Goal: Transaction & Acquisition: Purchase product/service

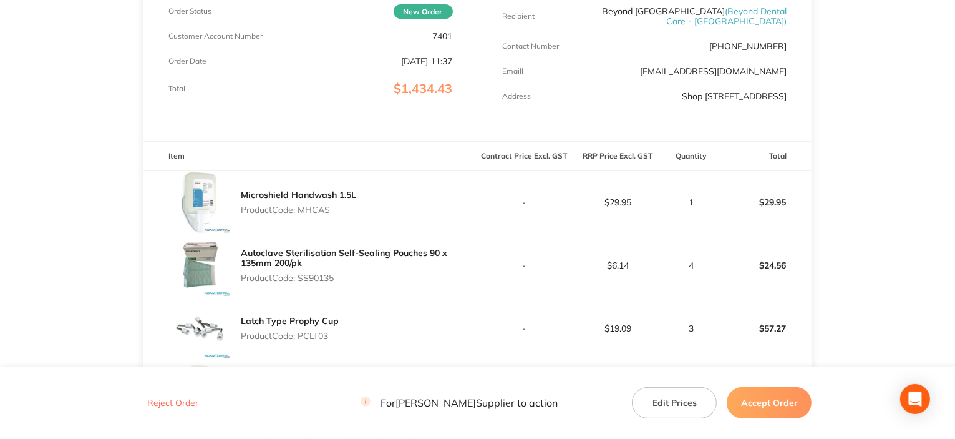
scroll to position [250, 0]
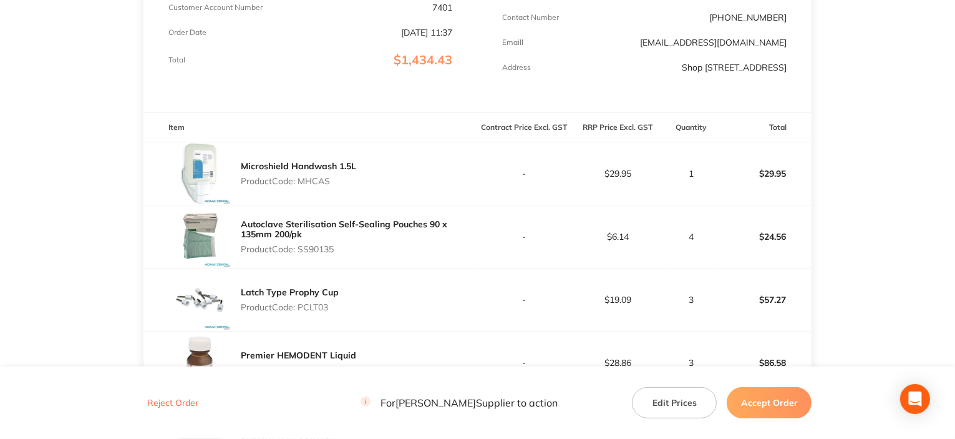
click at [314, 186] on p "Product Code: MHCAS" at bounding box center [298, 181] width 115 height 10
copy p "MHCAS"
click at [303, 254] on p "Product Code: SS90135" at bounding box center [359, 249] width 237 height 10
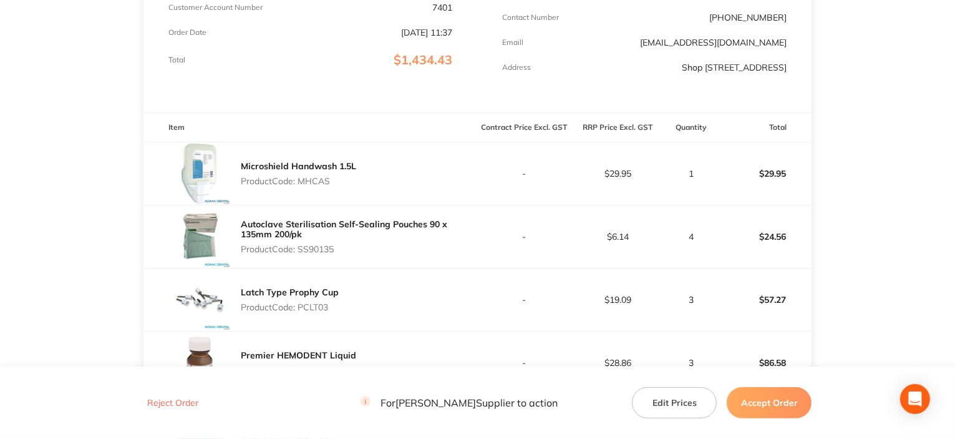
copy p "SS90135"
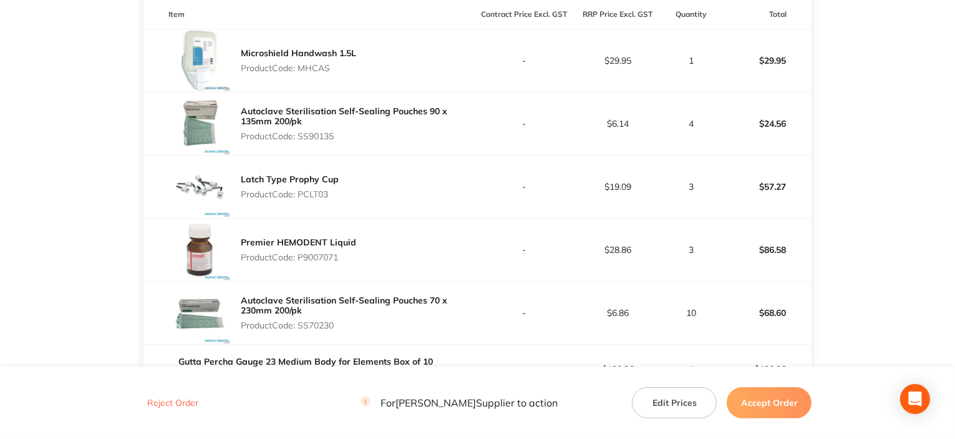
scroll to position [437, 0]
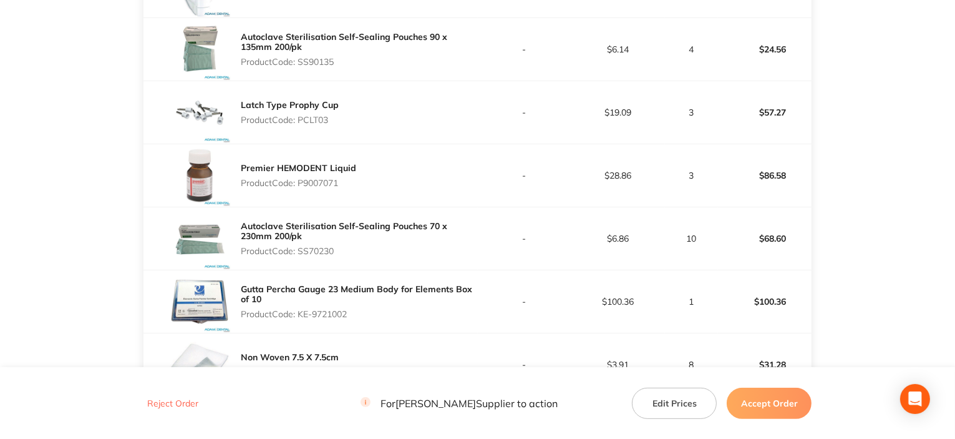
click at [322, 124] on p "Product Code: PCLT03" at bounding box center [290, 120] width 98 height 10
copy p "PCLT03"
click at [321, 188] on p "Product Code: P9007071" at bounding box center [298, 183] width 115 height 10
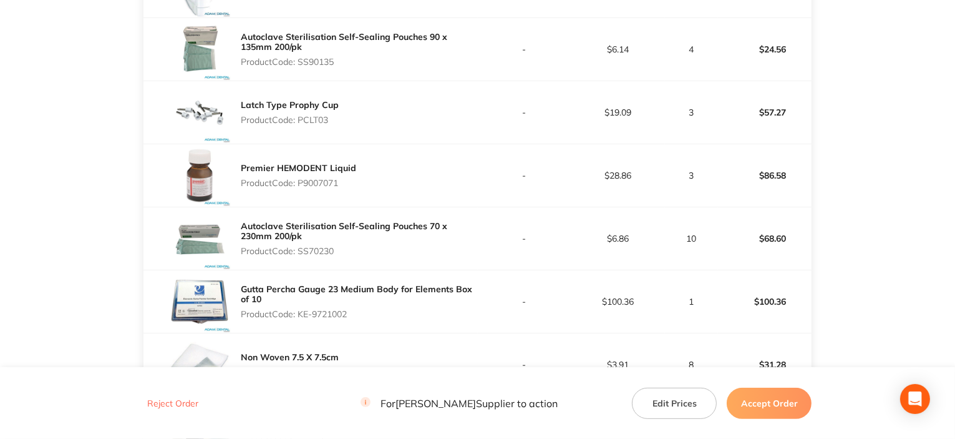
copy p "P9007071"
click at [314, 256] on p "Product Code: SS70230" at bounding box center [359, 251] width 237 height 10
copy p "SS70230"
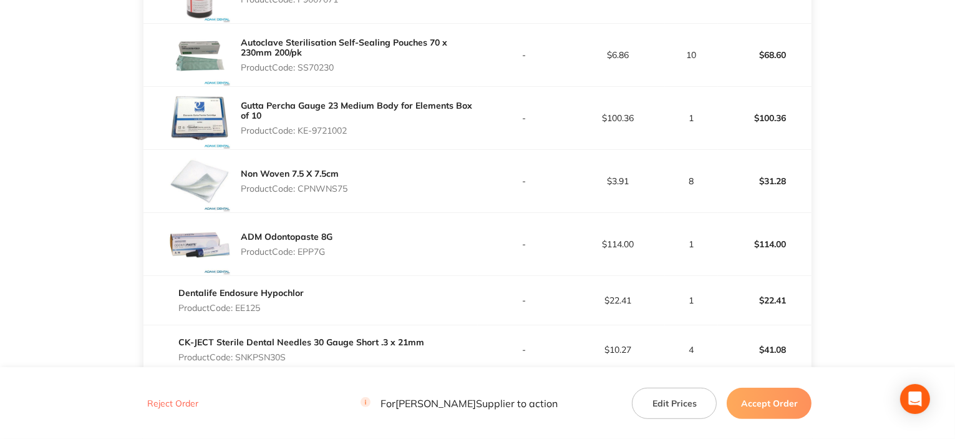
scroll to position [624, 0]
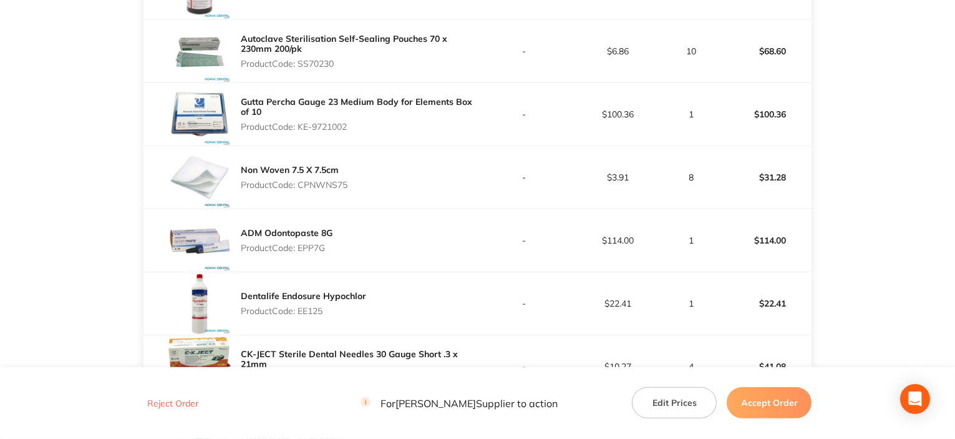
drag, startPoint x: 299, startPoint y: 137, endPoint x: 401, endPoint y: 138, distance: 101.1
click at [401, 132] on p "Product Code: KE-9721002" at bounding box center [359, 127] width 237 height 10
copy p "KE-9721002"
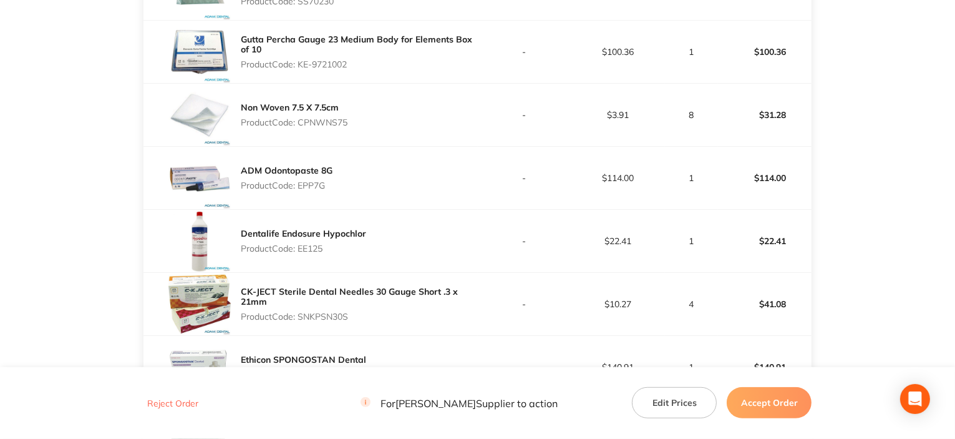
click at [343, 127] on p "Product Code: CPNWNS75" at bounding box center [294, 122] width 107 height 10
click at [342, 127] on p "Product Code: CPNWNS75" at bounding box center [294, 122] width 107 height 10
click at [341, 127] on p "Product Code: CPNWNS75" at bounding box center [294, 122] width 107 height 10
copy p "CPNWNS75"
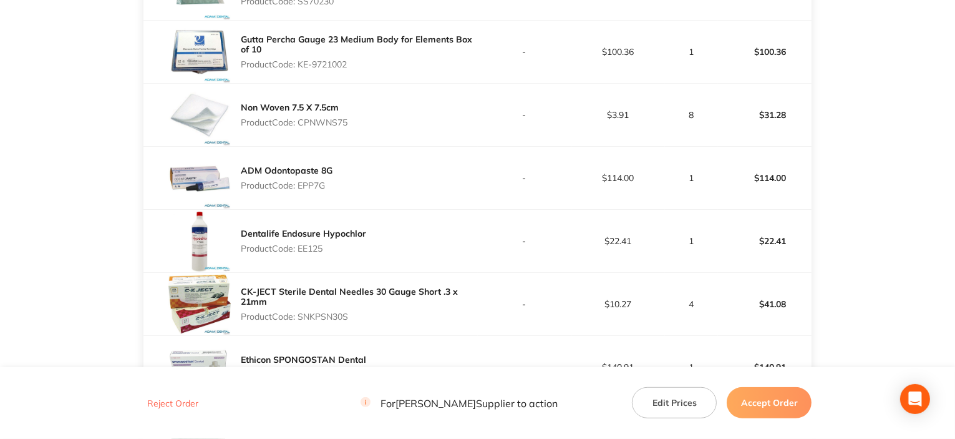
click at [311, 190] on p "Product Code: EPP7G" at bounding box center [287, 185] width 92 height 10
copy p "EPP7G"
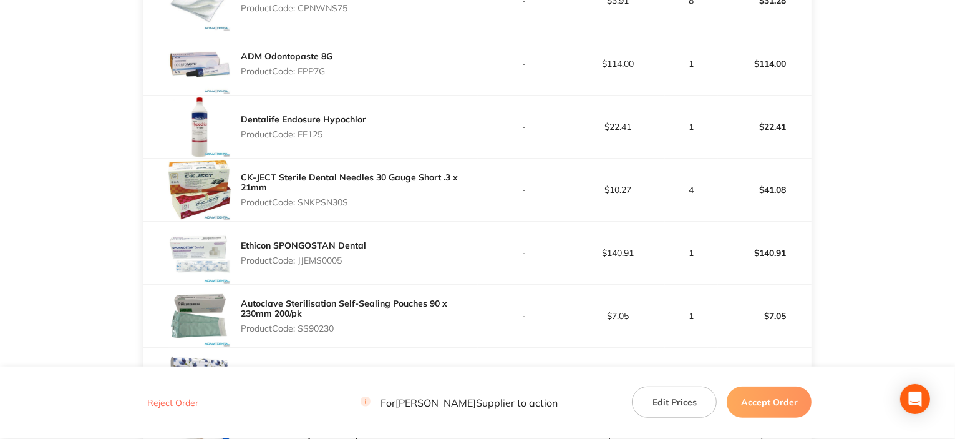
scroll to position [811, 0]
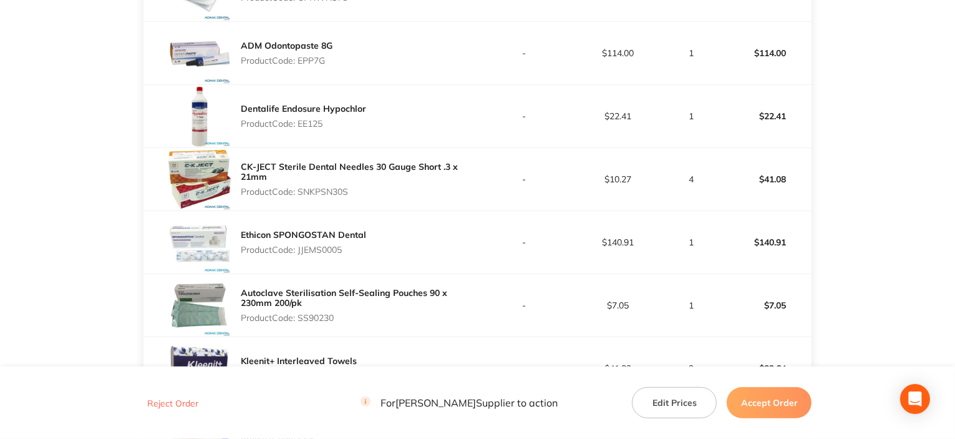
click at [309, 129] on p "Product Code: EE125" at bounding box center [303, 124] width 125 height 10
copy p "EE125"
click at [332, 202] on div "CK-JECT Sterile Dental Needles 30 Gauge Short .3 x 21mm Product Code: SNKPSN30S" at bounding box center [359, 179] width 237 height 45
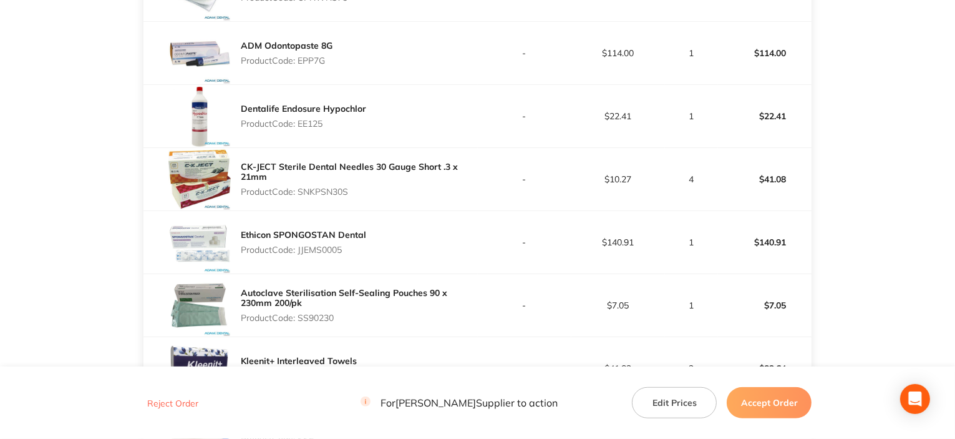
copy p "SNKPSN30S"
click at [321, 255] on p "Product Code: JJEMS0005" at bounding box center [303, 250] width 125 height 10
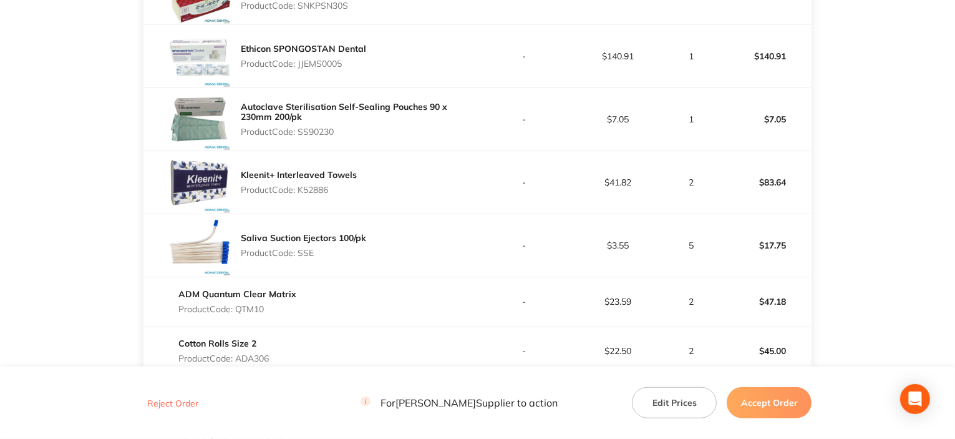
scroll to position [998, 0]
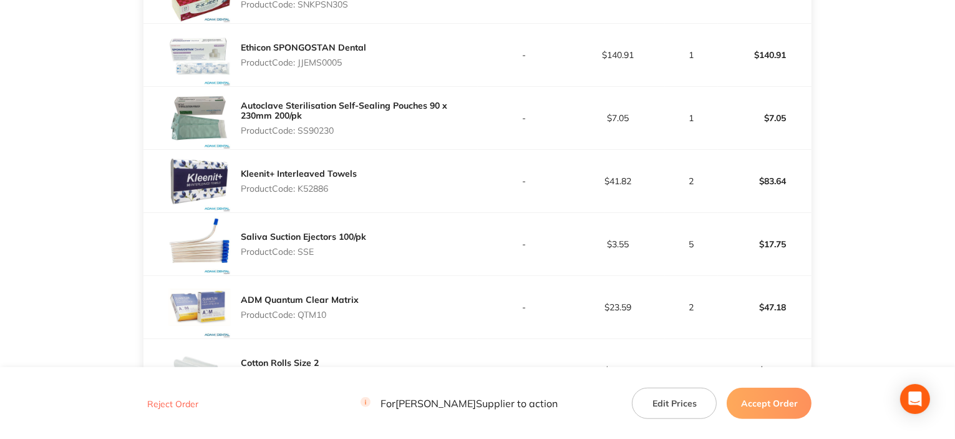
click at [324, 135] on p "Product Code: SS90230" at bounding box center [359, 130] width 237 height 10
click at [314, 193] on p "Product Code: K52886" at bounding box center [299, 188] width 116 height 10
click at [306, 256] on p "Product Code: SSE" at bounding box center [303, 251] width 125 height 10
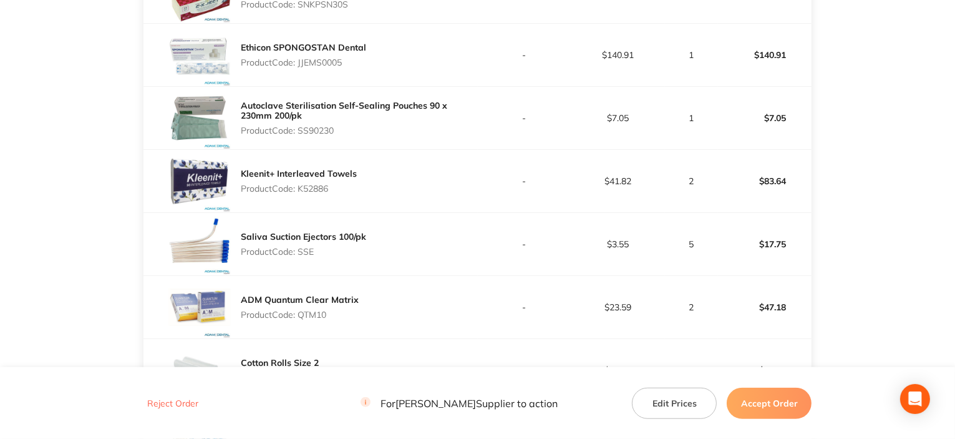
click at [306, 256] on p "Product Code: SSE" at bounding box center [303, 251] width 125 height 10
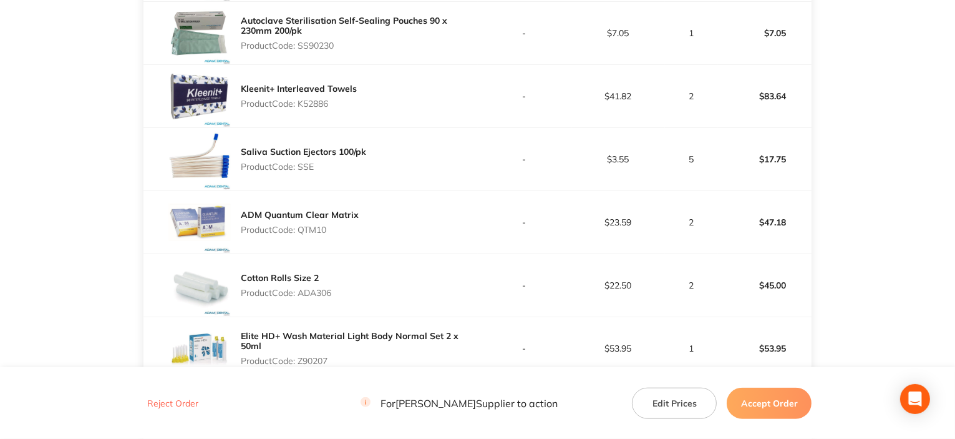
scroll to position [1123, 0]
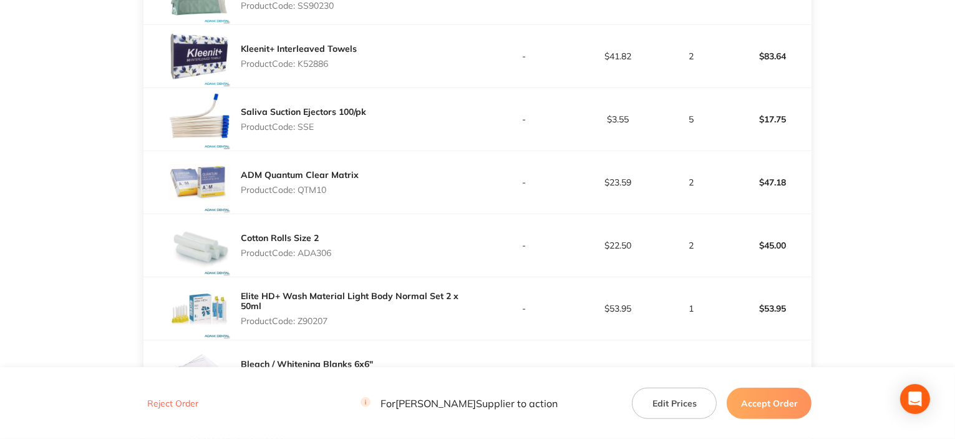
click at [323, 195] on p "Product Code: QTM10" at bounding box center [300, 190] width 118 height 10
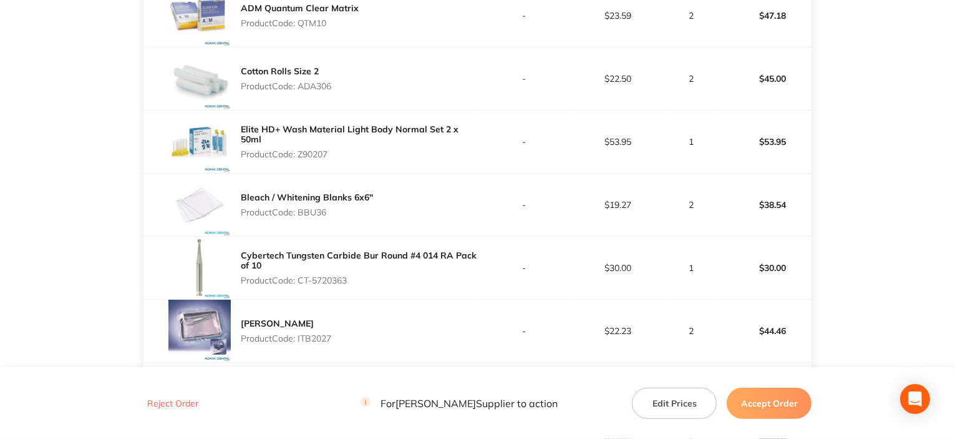
scroll to position [1310, 0]
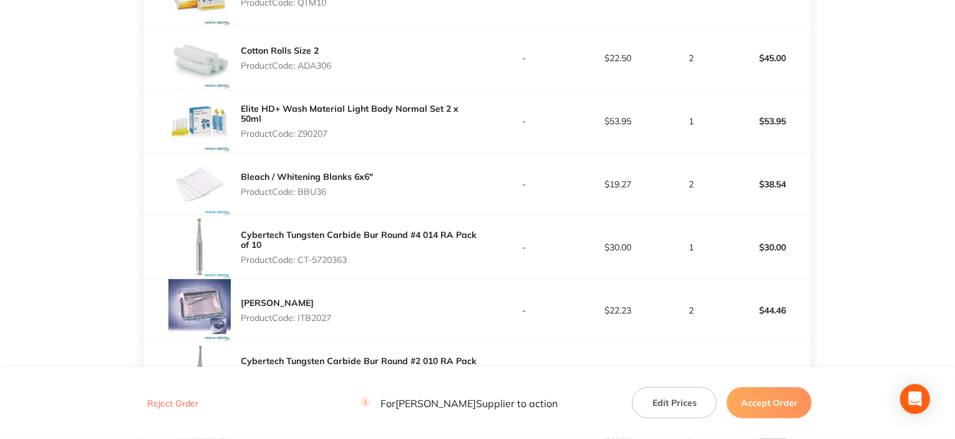
click at [318, 70] on p "Product Code: ADA306" at bounding box center [286, 66] width 90 height 10
click at [317, 70] on p "Product Code: ADA306" at bounding box center [286, 66] width 90 height 10
click at [310, 134] on p "Product Code: Z90207" at bounding box center [359, 134] width 237 height 10
click at [318, 197] on p "Product Code: BBU36" at bounding box center [307, 192] width 132 height 10
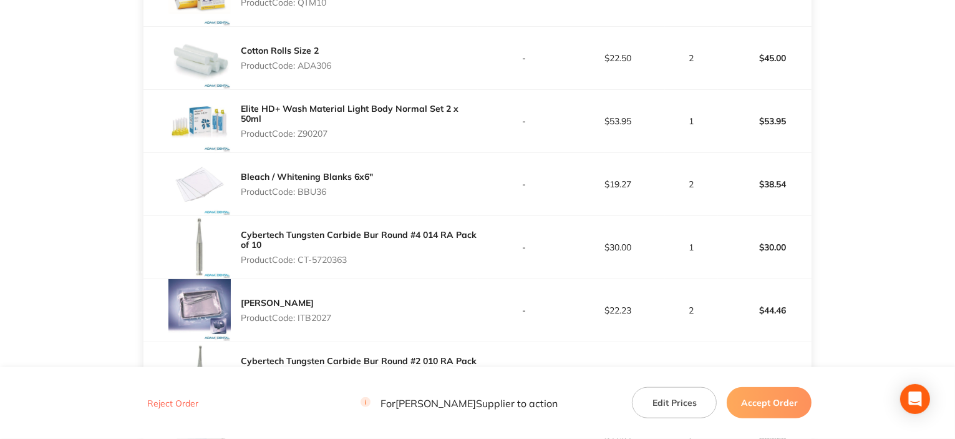
click at [318, 197] on p "Product Code: BBU36" at bounding box center [307, 192] width 132 height 10
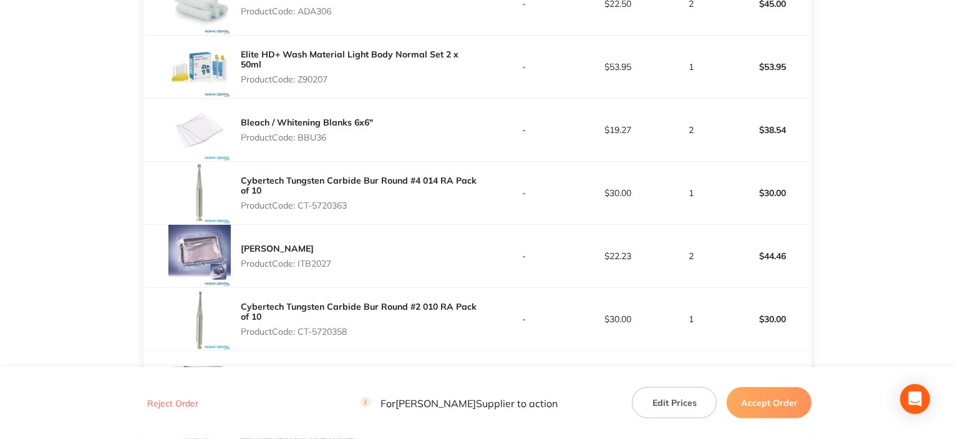
scroll to position [1435, 0]
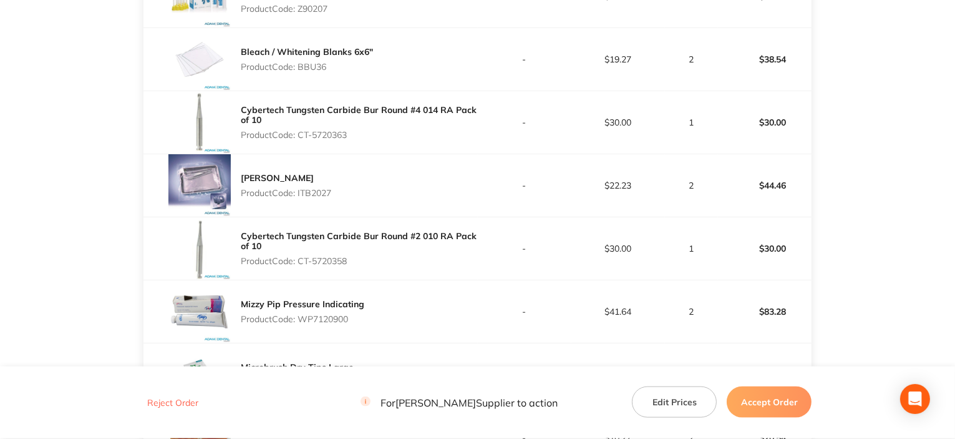
drag, startPoint x: 299, startPoint y: 139, endPoint x: 383, endPoint y: 145, distance: 84.5
click at [396, 145] on div "Cybertech Tungsten Carbide Bur Round #4 014 RA Pack of 10 Product Code: CT-5720…" at bounding box center [359, 122] width 237 height 45
click at [316, 197] on p "Product Code: ITB2027" at bounding box center [286, 193] width 90 height 10
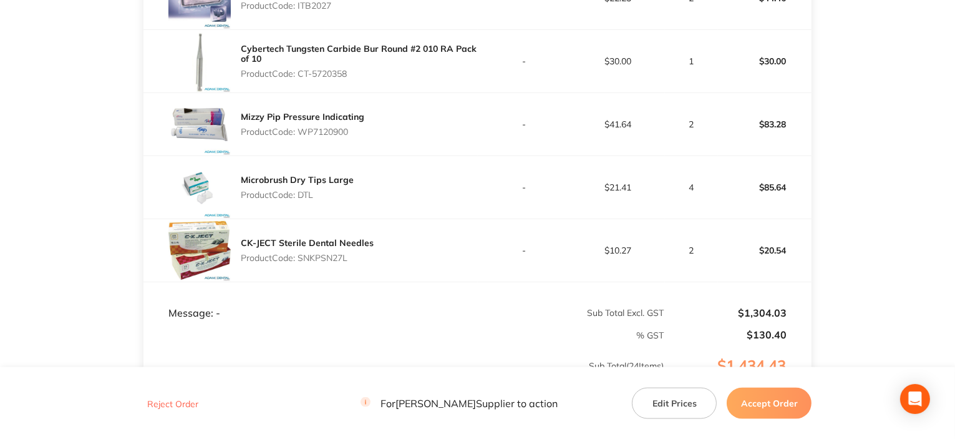
drag, startPoint x: 301, startPoint y: 80, endPoint x: 395, endPoint y: 87, distance: 94.4
click at [395, 84] on div "Cybertech Tungsten Carbide Bur Round #2 010 RA Pack of 10 Product Code: CT-5720…" at bounding box center [359, 61] width 237 height 45
click at [312, 137] on p "Product Code: WP7120900" at bounding box center [303, 132] width 124 height 10
click at [306, 200] on p "Product Code: DTL" at bounding box center [297, 195] width 113 height 10
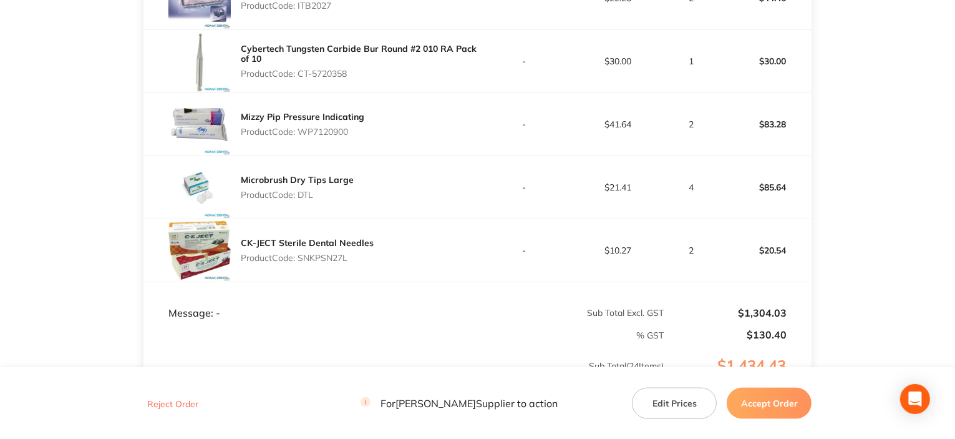
click at [306, 200] on p "Product Code: DTL" at bounding box center [297, 195] width 113 height 10
click at [326, 263] on p "Product Code: SNKPSN27L" at bounding box center [307, 258] width 133 height 10
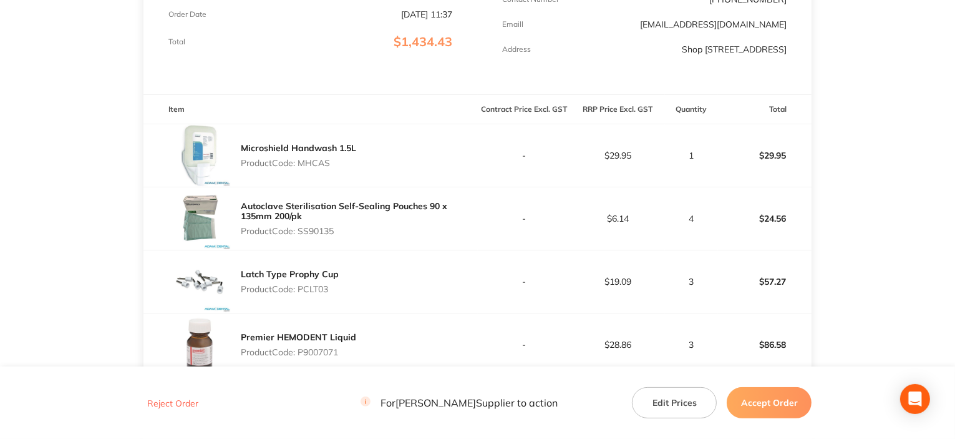
scroll to position [187, 0]
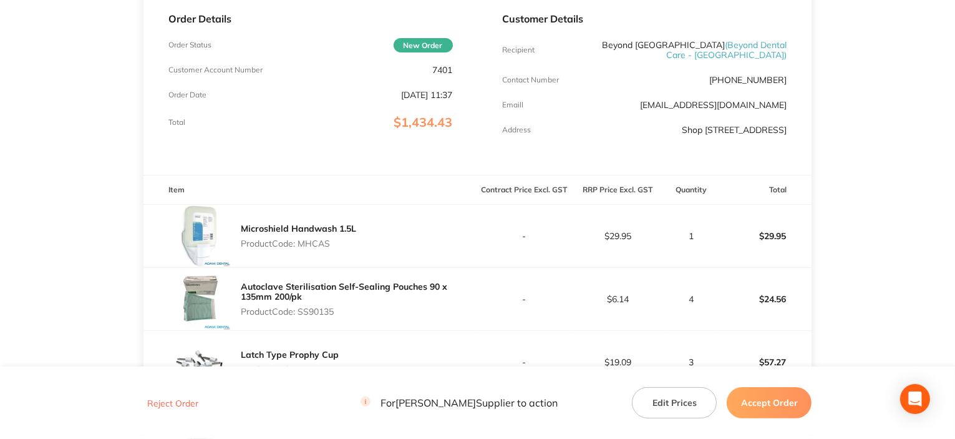
click at [309, 248] on p "Product Code: MHCAS" at bounding box center [298, 243] width 115 height 10
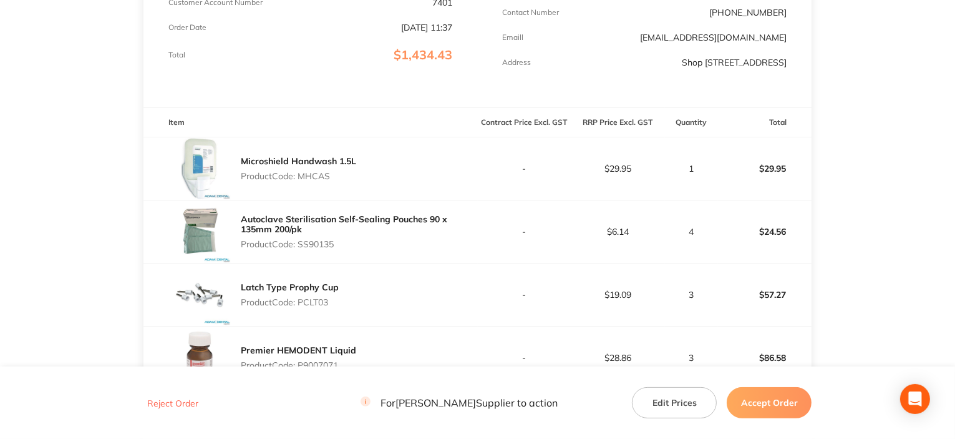
scroll to position [312, 0]
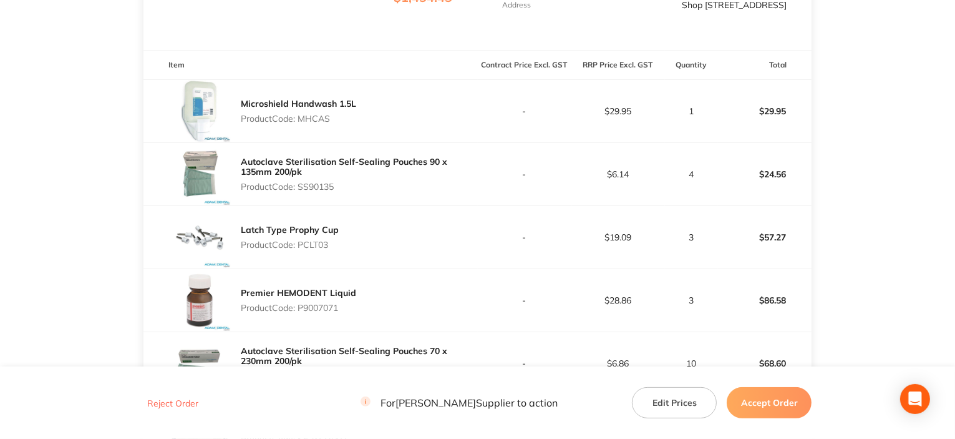
drag, startPoint x: 339, startPoint y: 200, endPoint x: 319, endPoint y: 193, distance: 21.3
click at [338, 192] on p "Product Code: SS90135" at bounding box center [359, 187] width 237 height 10
click at [319, 192] on p "Product Code: SS90135" at bounding box center [359, 187] width 237 height 10
click at [310, 255] on div "Latch Type Prophy Cup Product Code: PCLT03" at bounding box center [290, 237] width 98 height 35
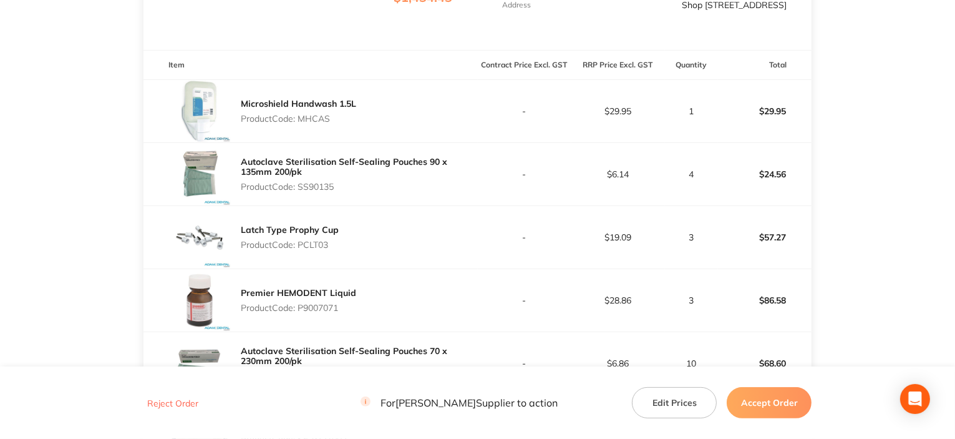
click at [311, 250] on p "Product Code: PCLT03" at bounding box center [290, 245] width 98 height 10
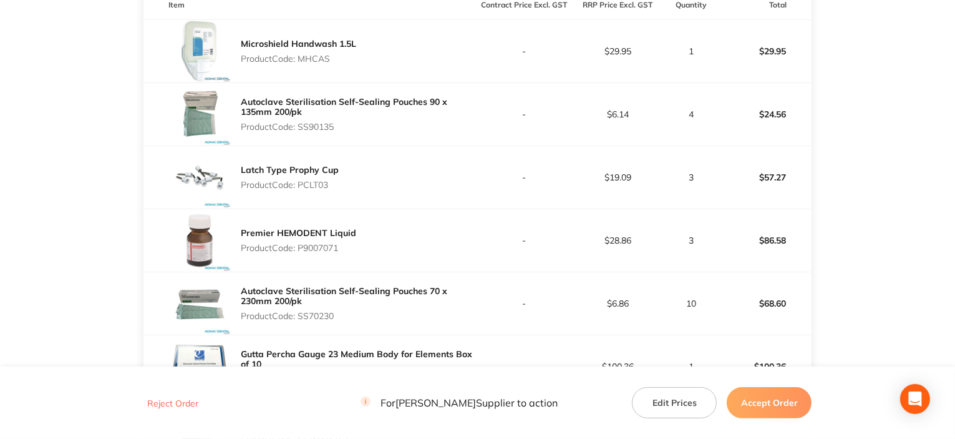
scroll to position [437, 0]
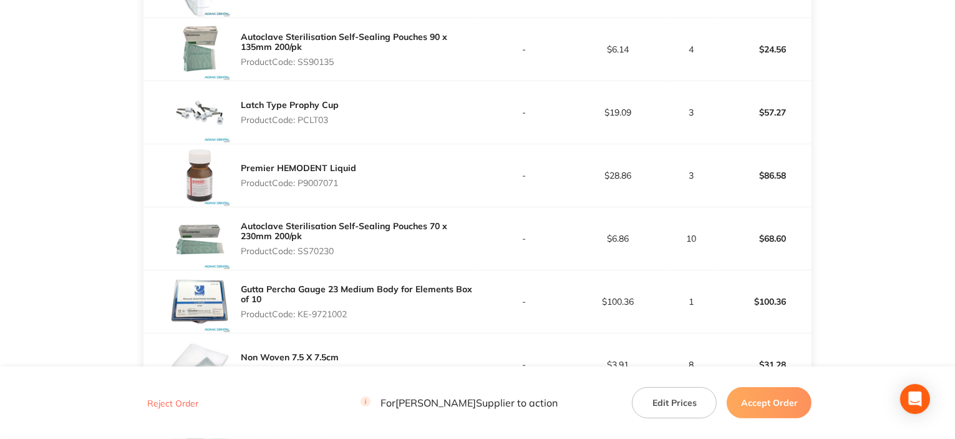
click at [321, 188] on p "Product Code: P9007071" at bounding box center [298, 183] width 115 height 10
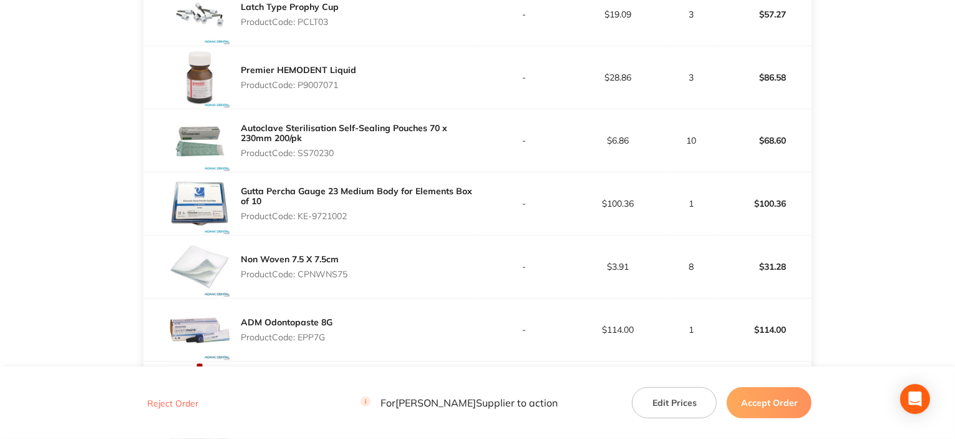
scroll to position [561, 0]
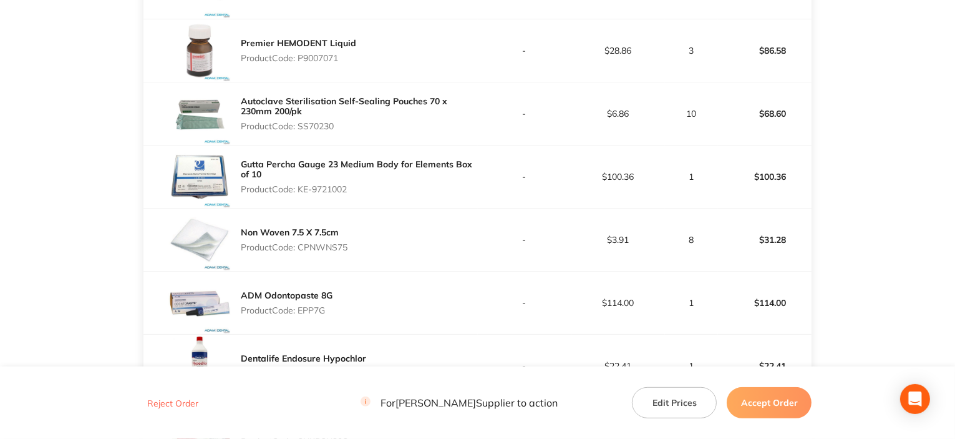
click at [328, 131] on p "Product Code: SS70230" at bounding box center [359, 126] width 237 height 10
drag, startPoint x: 301, startPoint y: 195, endPoint x: 377, endPoint y: 190, distance: 76.3
click at [377, 190] on div "Gutta Percha Gauge 23 Medium Body for Elements Box of 10 Product Code: KE-97210…" at bounding box center [359, 176] width 237 height 45
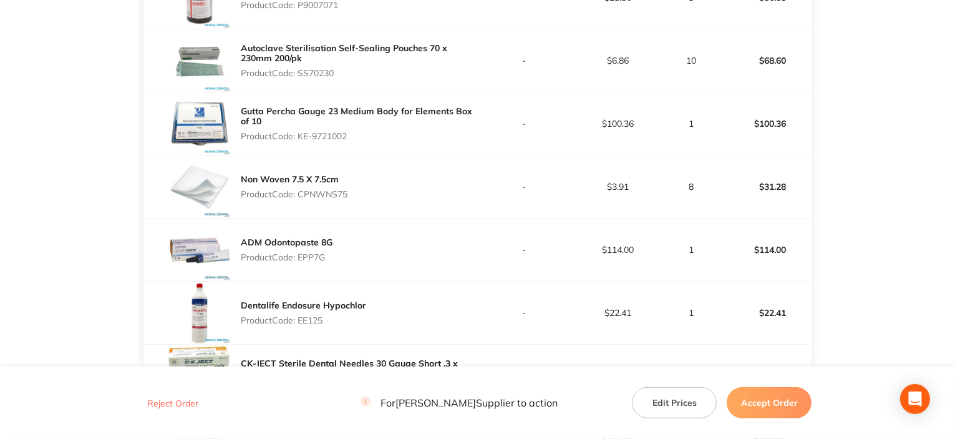
scroll to position [624, 0]
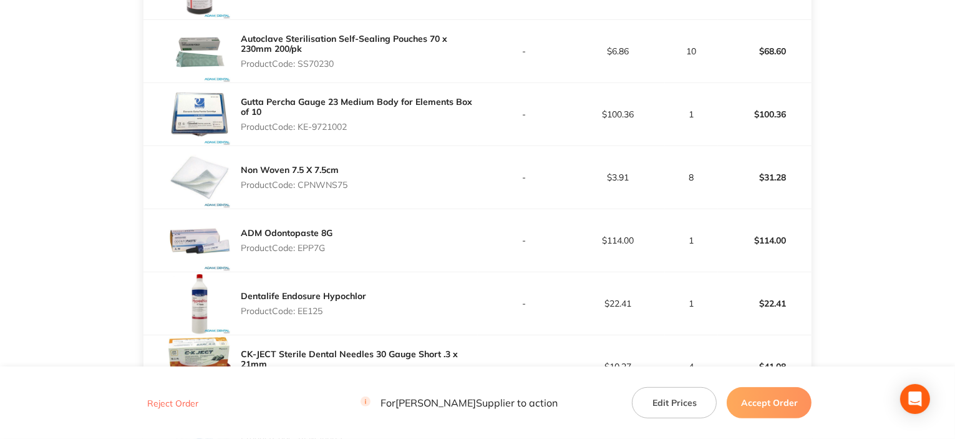
click at [329, 190] on p "Product Code: CPNWNS75" at bounding box center [294, 185] width 107 height 10
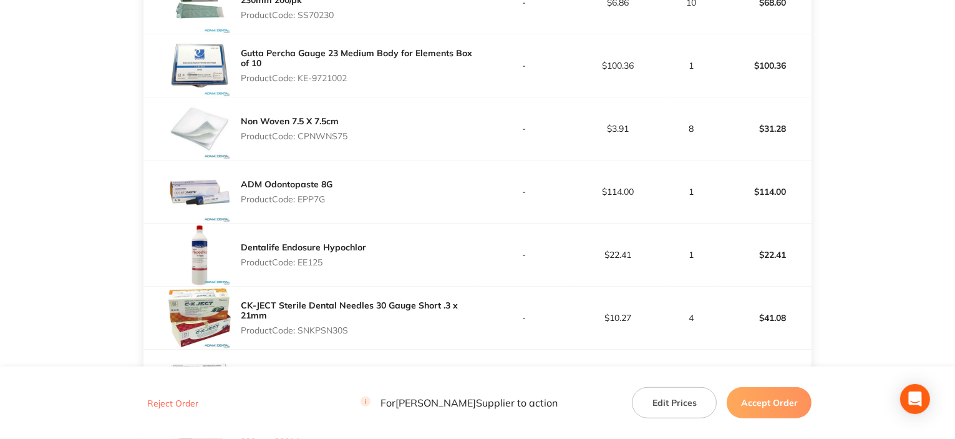
scroll to position [749, 0]
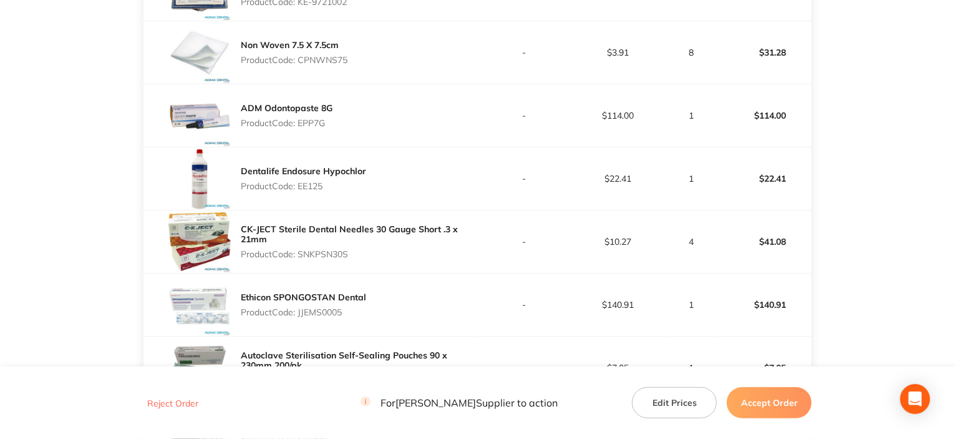
click at [311, 128] on p "Product Code: EPP7G" at bounding box center [287, 123] width 92 height 10
click at [305, 191] on p "Product Code: EE125" at bounding box center [303, 186] width 125 height 10
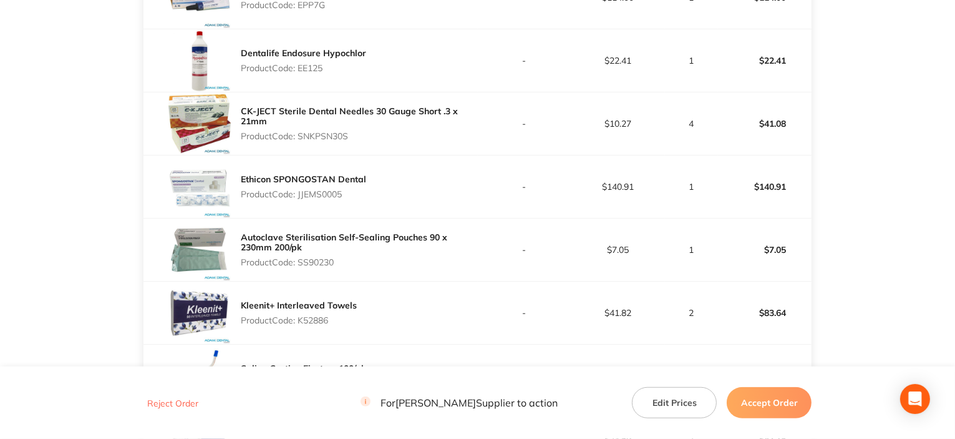
scroll to position [873, 0]
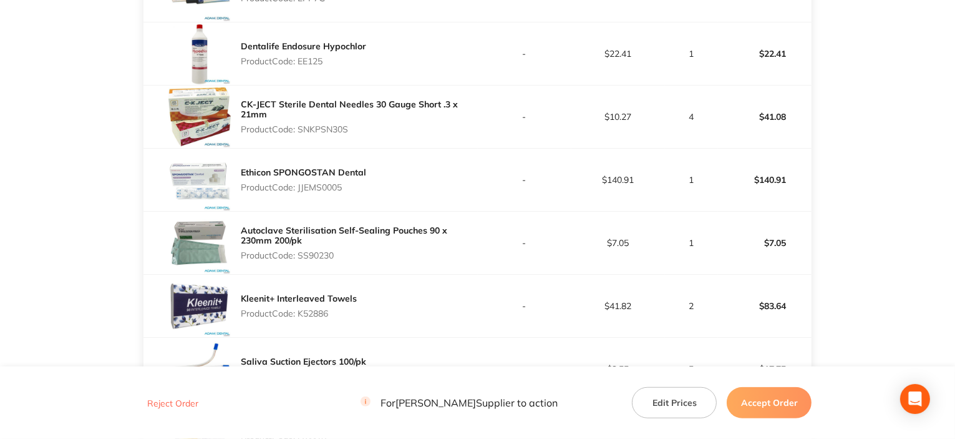
click at [336, 134] on p "Product Code: SNKPSN30S" at bounding box center [359, 129] width 237 height 10
click at [320, 192] on p "Product Code: JJEMS0005" at bounding box center [303, 187] width 125 height 10
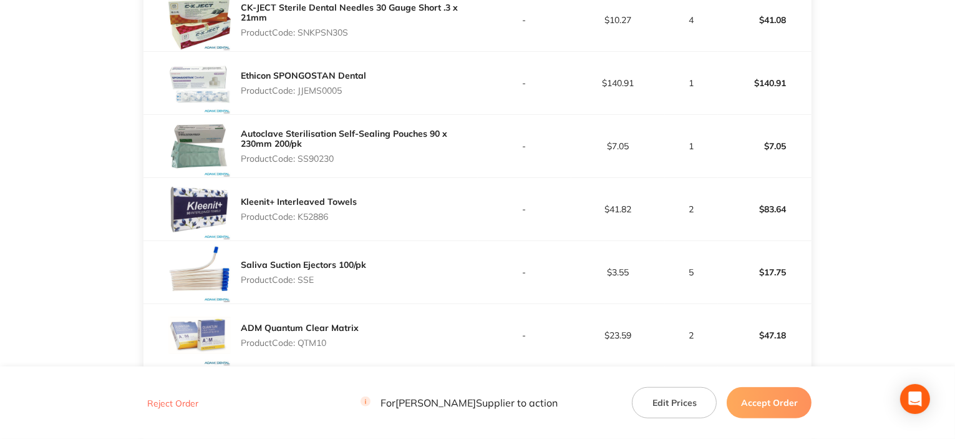
scroll to position [998, 0]
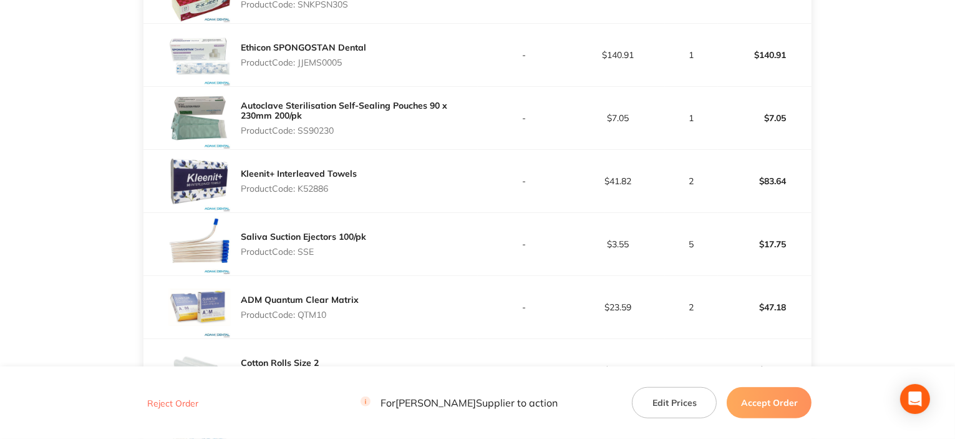
click at [327, 135] on p "Product Code: SS90230" at bounding box center [359, 130] width 237 height 10
click at [323, 193] on p "Product Code: K52886" at bounding box center [299, 188] width 116 height 10
click at [306, 256] on p "Product Code: SSE" at bounding box center [303, 251] width 125 height 10
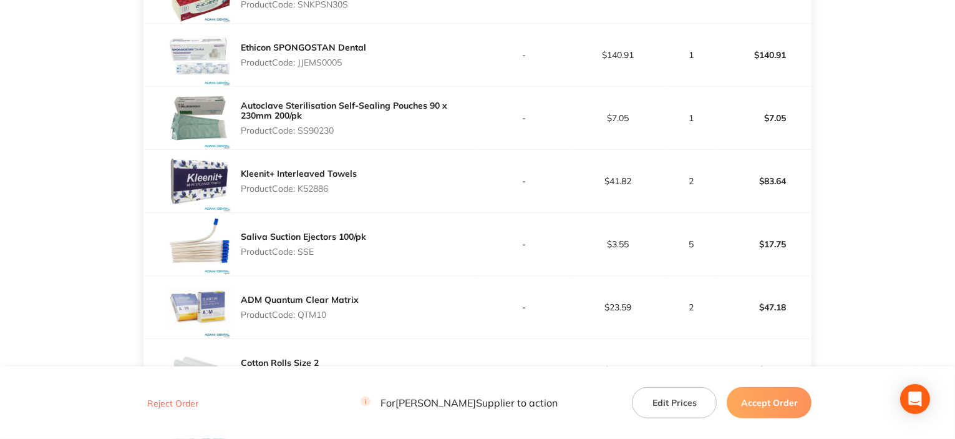
click at [306, 256] on p "Product Code: SSE" at bounding box center [303, 251] width 125 height 10
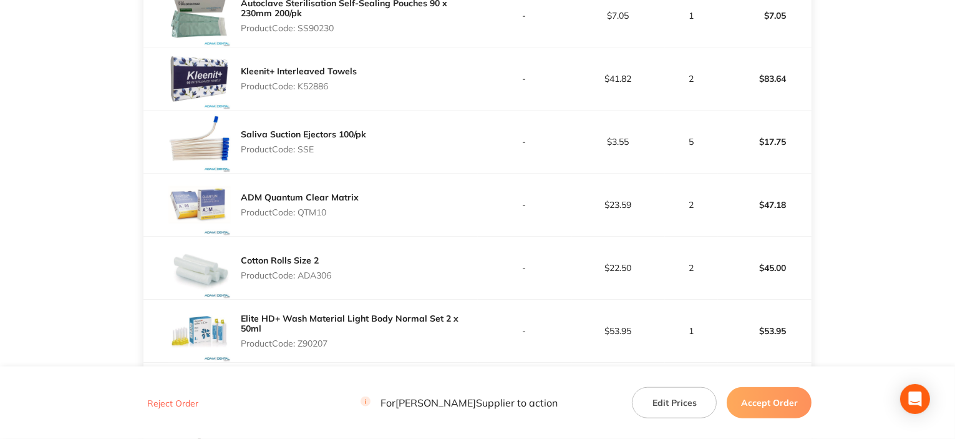
scroll to position [1123, 0]
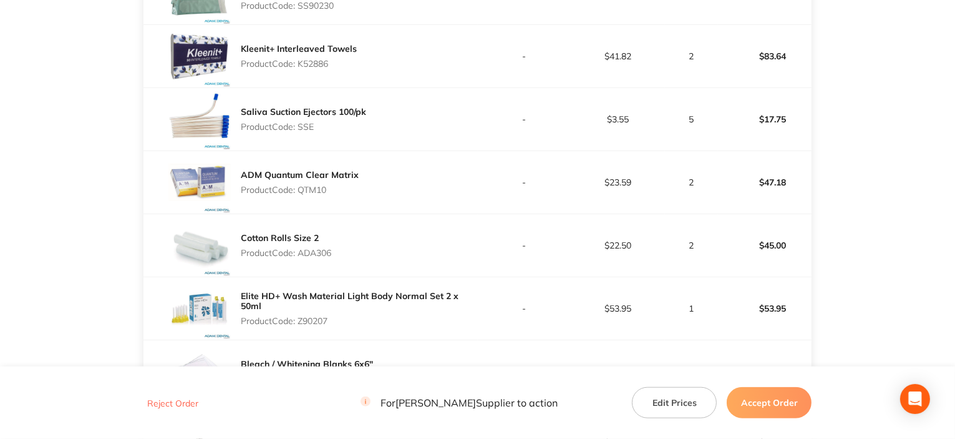
click at [314, 195] on p "Product Code: QTM10" at bounding box center [300, 190] width 118 height 10
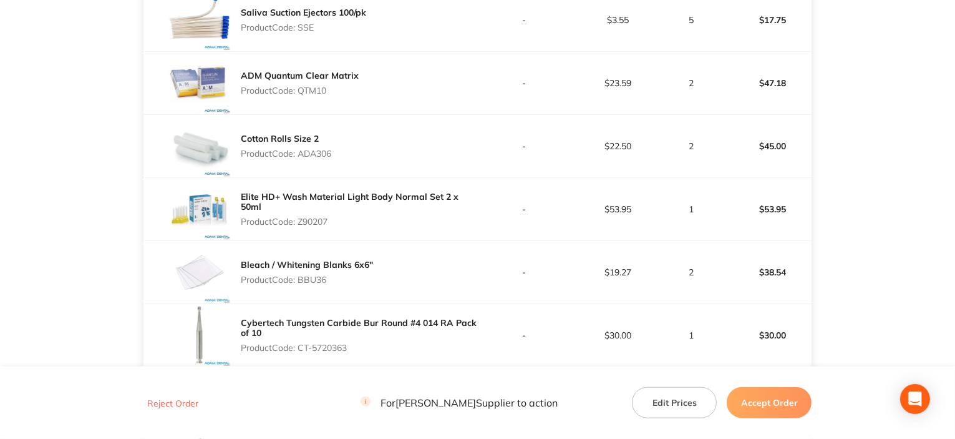
scroll to position [1248, 0]
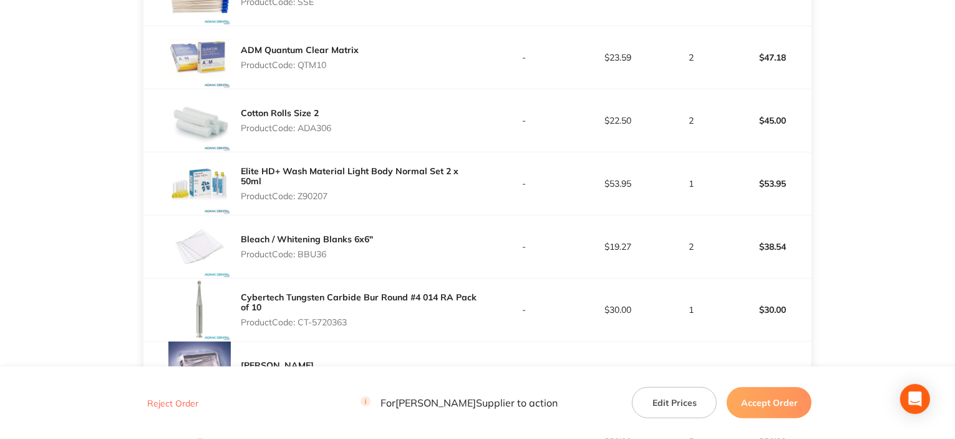
click at [304, 133] on p "Product Code: ADA306" at bounding box center [286, 128] width 90 height 10
click at [316, 200] on p "Product Code: Z90207" at bounding box center [359, 196] width 237 height 10
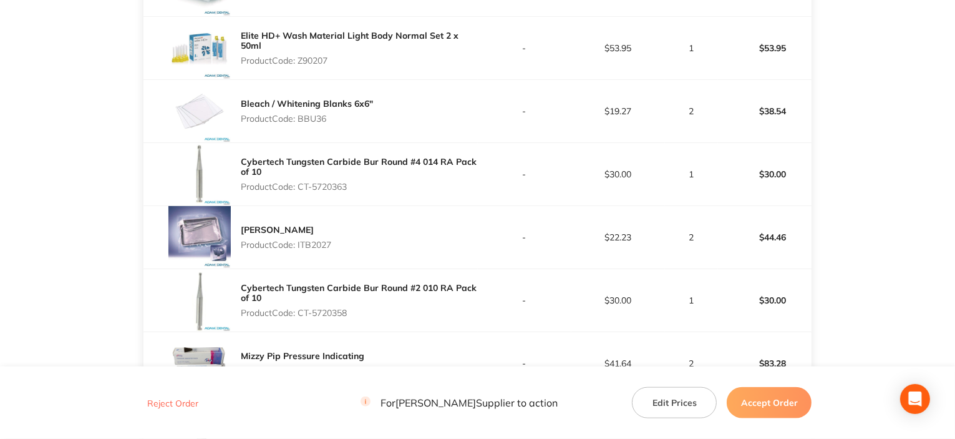
scroll to position [1435, 0]
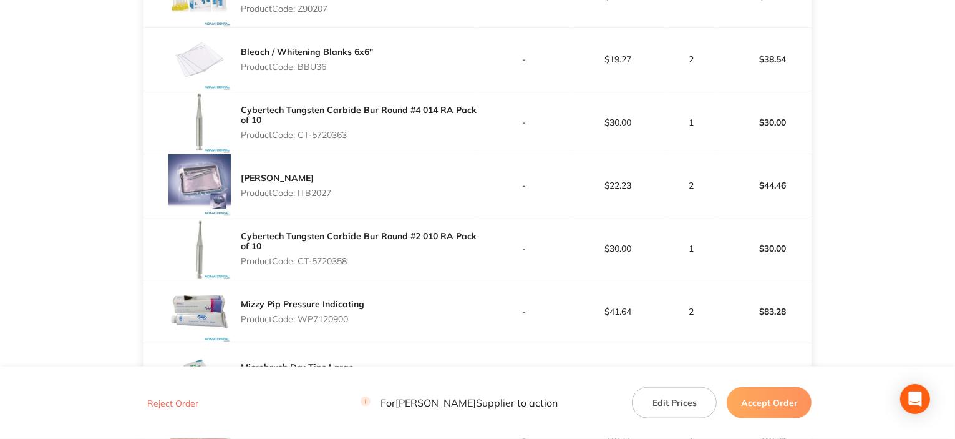
click at [314, 72] on p "Product Code: BBU36" at bounding box center [307, 67] width 132 height 10
drag, startPoint x: 300, startPoint y: 137, endPoint x: 357, endPoint y: 137, distance: 56.8
click at [366, 139] on p "Product Code: CT-5720363" at bounding box center [359, 135] width 237 height 10
click at [310, 198] on p "Product Code: ITB2027" at bounding box center [286, 193] width 90 height 10
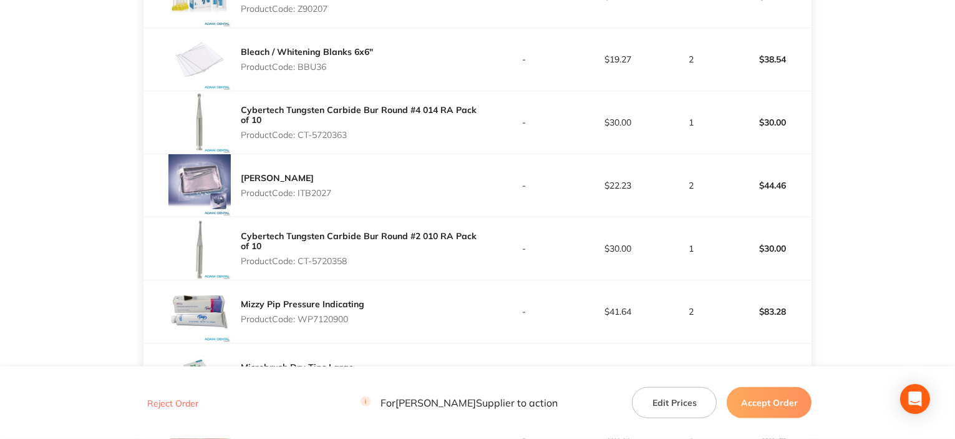
click at [309, 198] on p "Product Code: ITB2027" at bounding box center [286, 193] width 90 height 10
drag, startPoint x: 301, startPoint y: 267, endPoint x: 377, endPoint y: 269, distance: 76.1
click at [377, 266] on p "Product Code: CT-5720358" at bounding box center [359, 261] width 237 height 10
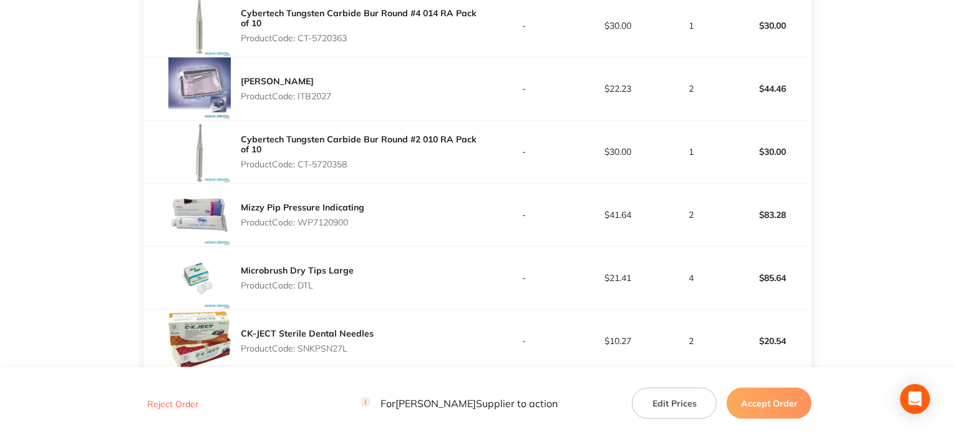
scroll to position [1560, 0]
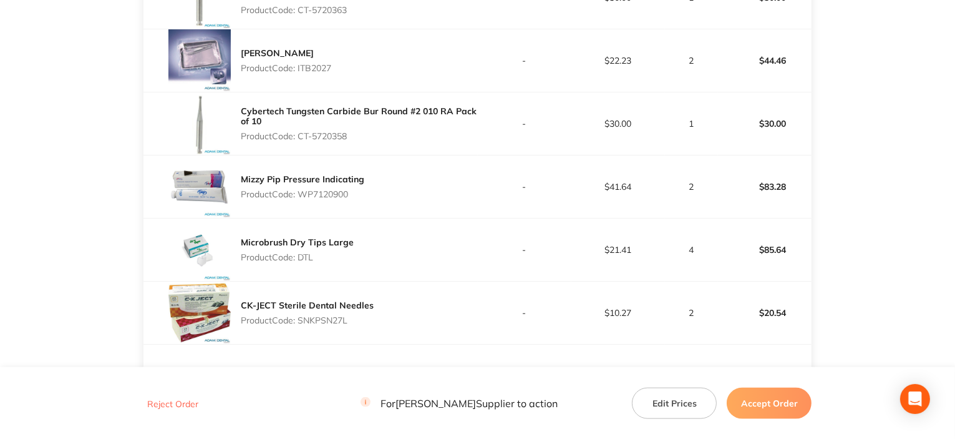
click at [332, 198] on p "Product Code: WP7120900" at bounding box center [303, 194] width 124 height 10
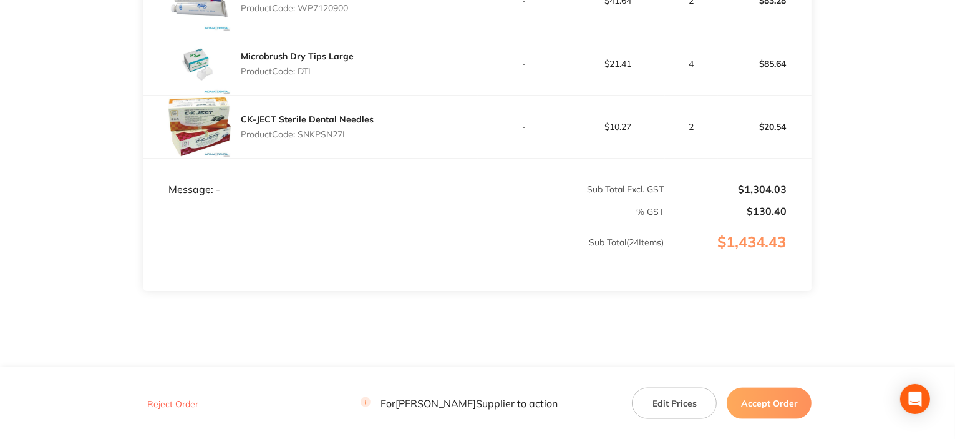
scroll to position [1747, 0]
click at [308, 80] on div "Microbrush Dry Tips Large Product Code: DTL" at bounding box center [297, 62] width 113 height 35
click at [322, 138] on p "Product Code: SNKPSN27L" at bounding box center [307, 133] width 133 height 10
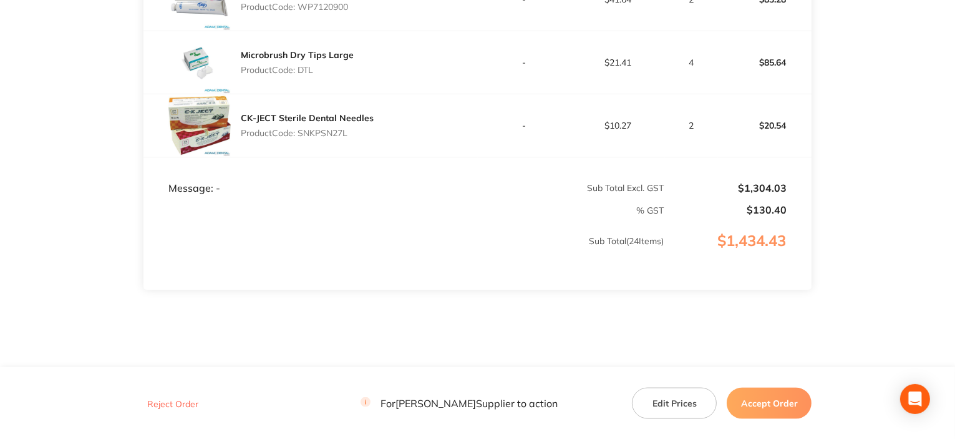
click at [786, 405] on button "Accept Order" at bounding box center [769, 402] width 85 height 31
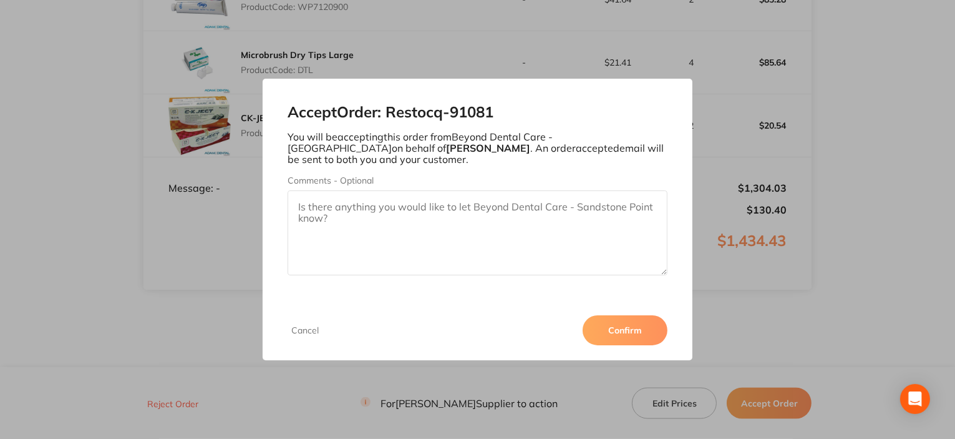
click at [621, 339] on button "Confirm" at bounding box center [625, 330] width 85 height 30
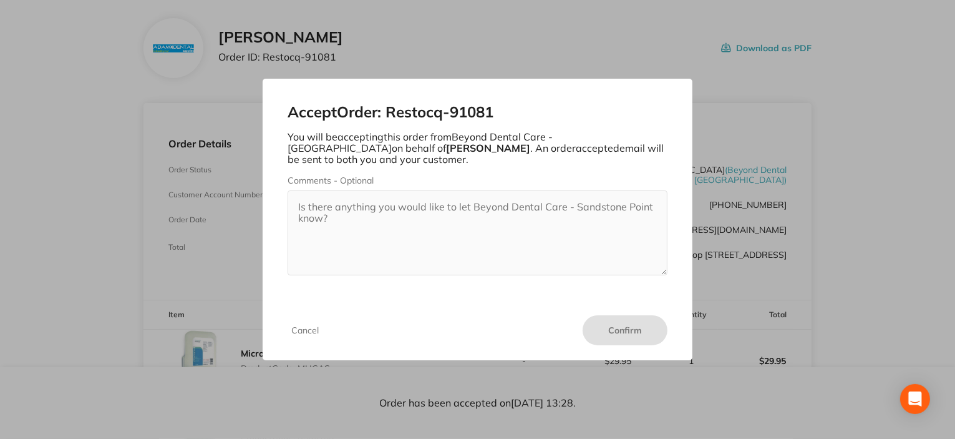
scroll to position [0, 0]
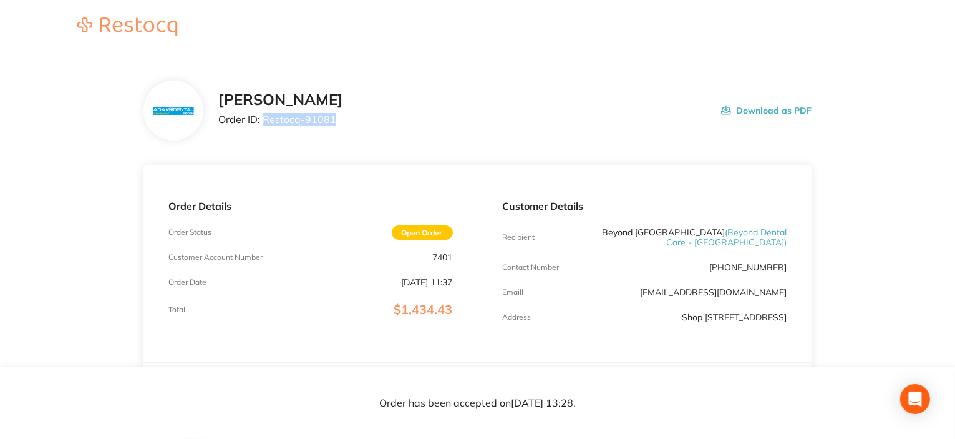
drag, startPoint x: 263, startPoint y: 119, endPoint x: 342, endPoint y: 120, distance: 78.6
click at [353, 118] on div "[PERSON_NAME] Order ID: Restocq- 91081 Download as PDF" at bounding box center [515, 110] width 594 height 39
